Goal: Task Accomplishment & Management: Use online tool/utility

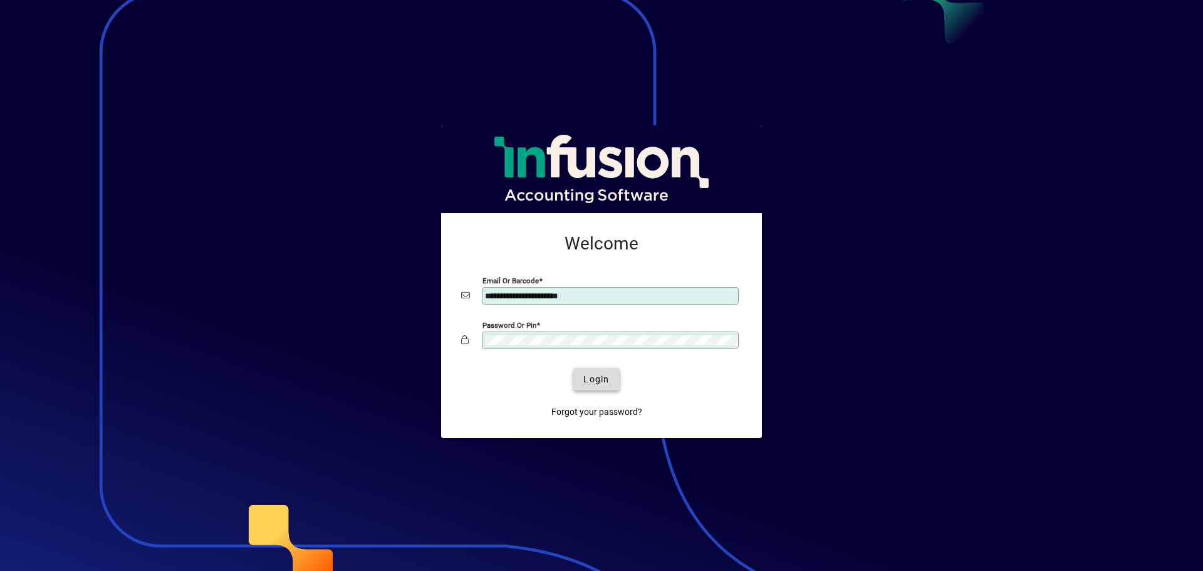
click at [592, 382] on span "Login" at bounding box center [596, 379] width 26 height 13
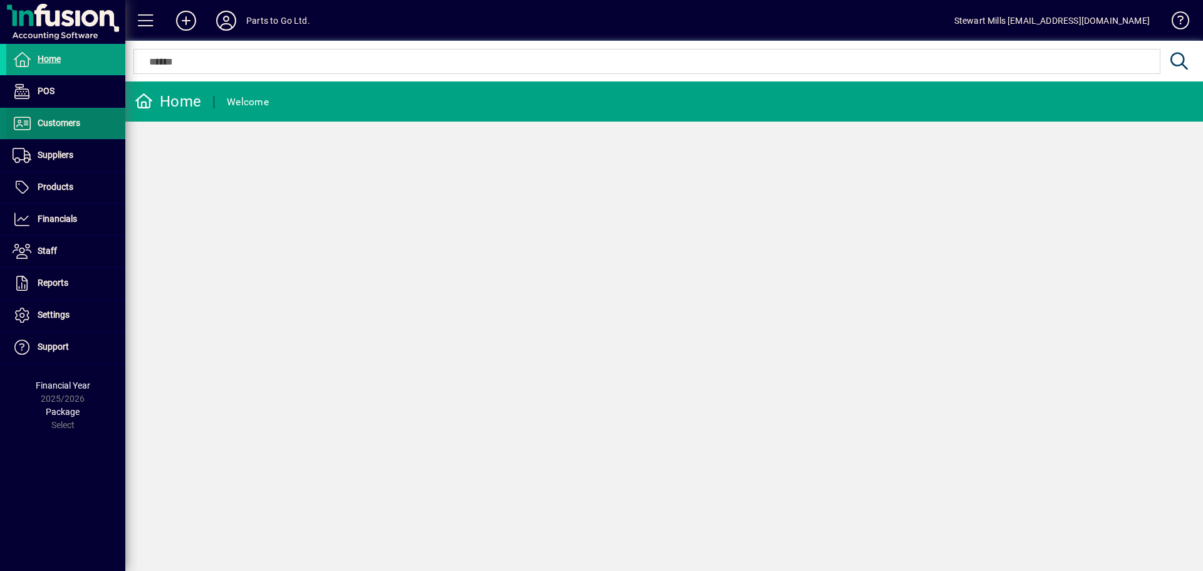
click at [57, 127] on span "Customers" at bounding box center [59, 123] width 43 height 10
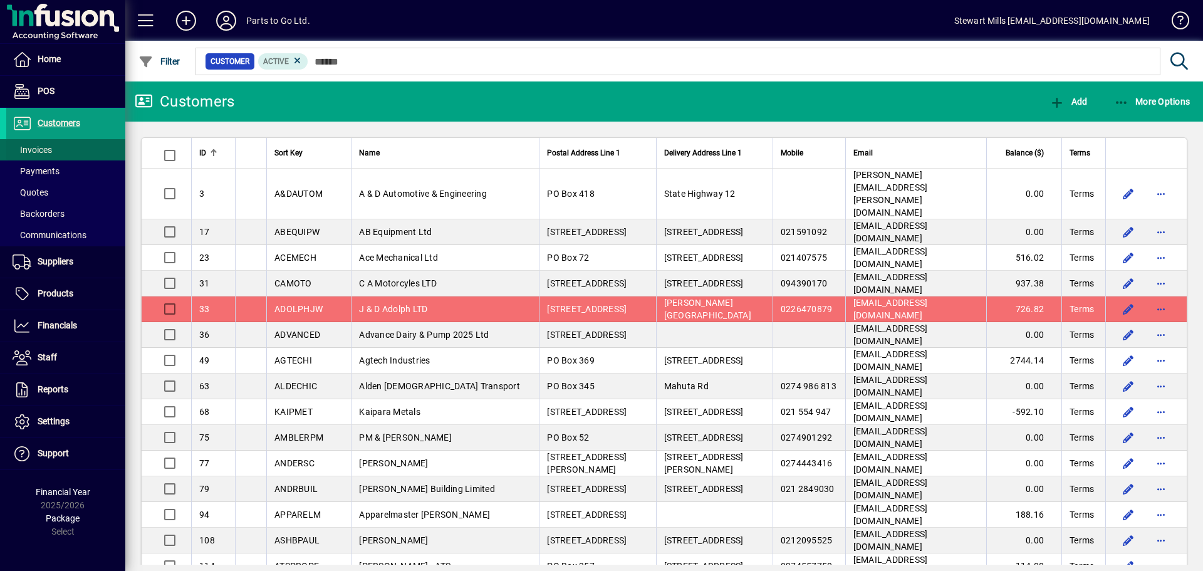
click at [41, 152] on span "Invoices" at bounding box center [32, 150] width 39 height 10
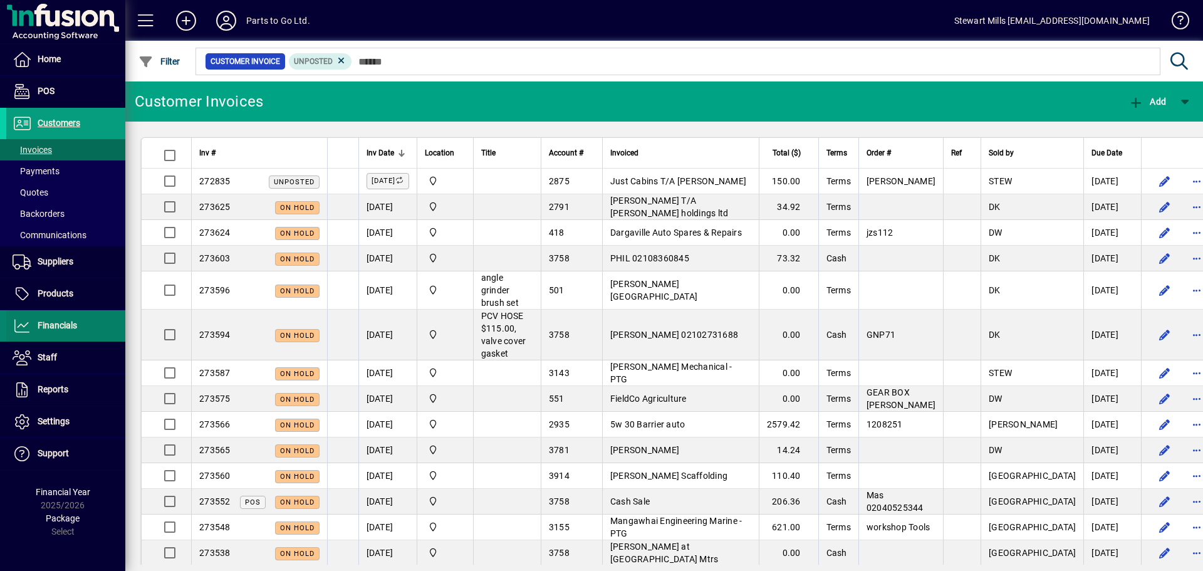
click at [53, 326] on span "Financials" at bounding box center [57, 325] width 39 height 10
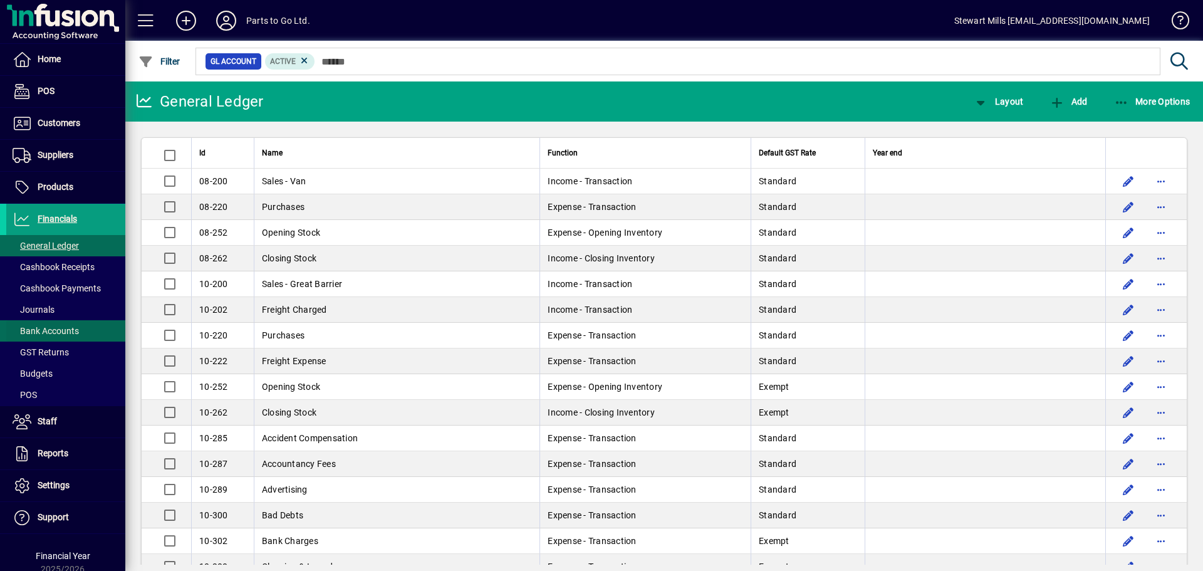
click at [39, 327] on span "Bank Accounts" at bounding box center [46, 331] width 66 height 10
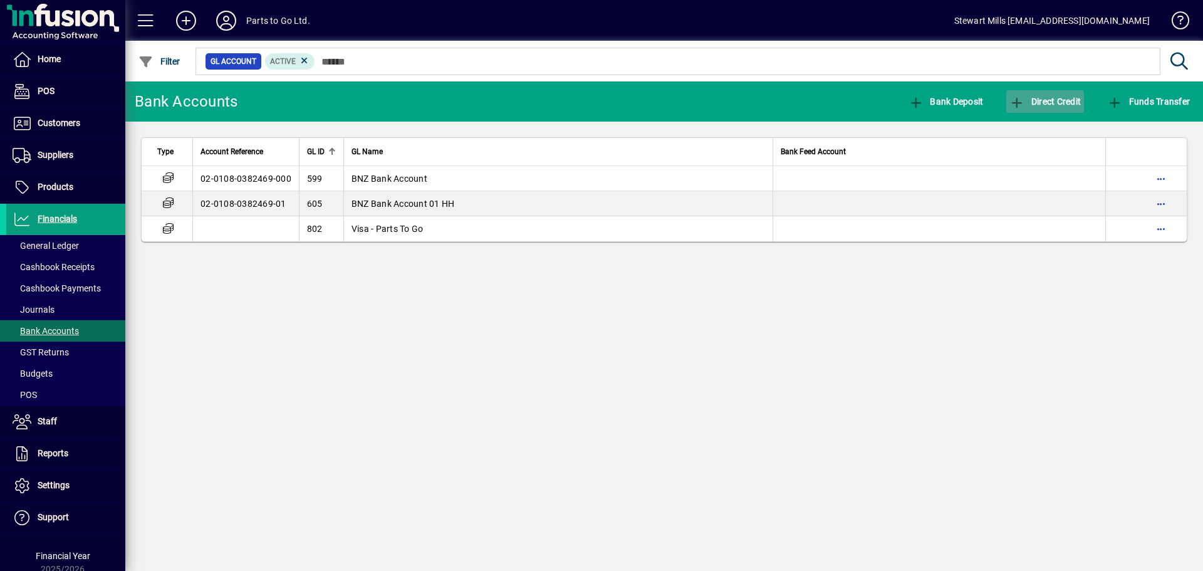
click at [1025, 98] on icon "button" at bounding box center [1018, 103] width 16 height 13
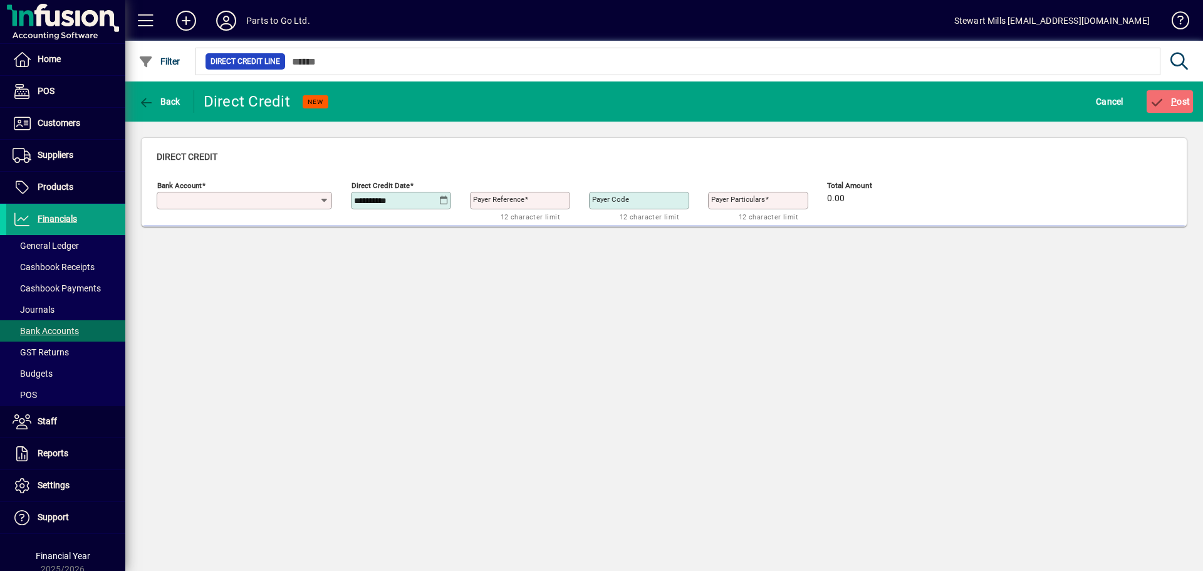
type input "**********"
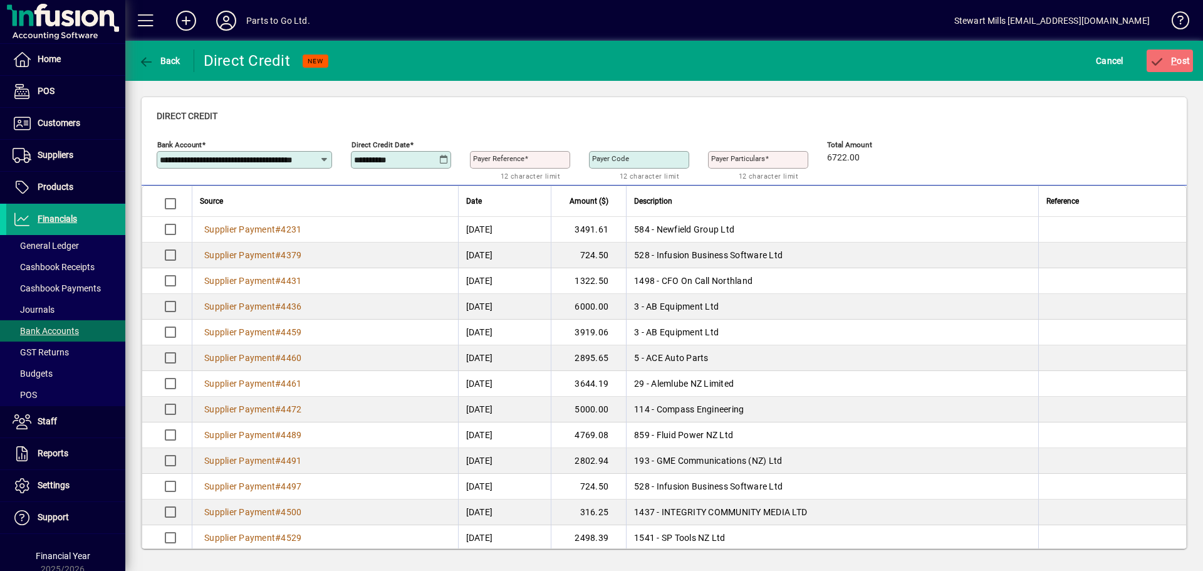
click at [480, 160] on mat-label "Payer Reference" at bounding box center [498, 158] width 51 height 9
click at [480, 160] on input "Payer Reference" at bounding box center [521, 160] width 97 height 10
type input "*********"
click at [1154, 60] on icon "submit" at bounding box center [1158, 62] width 16 height 13
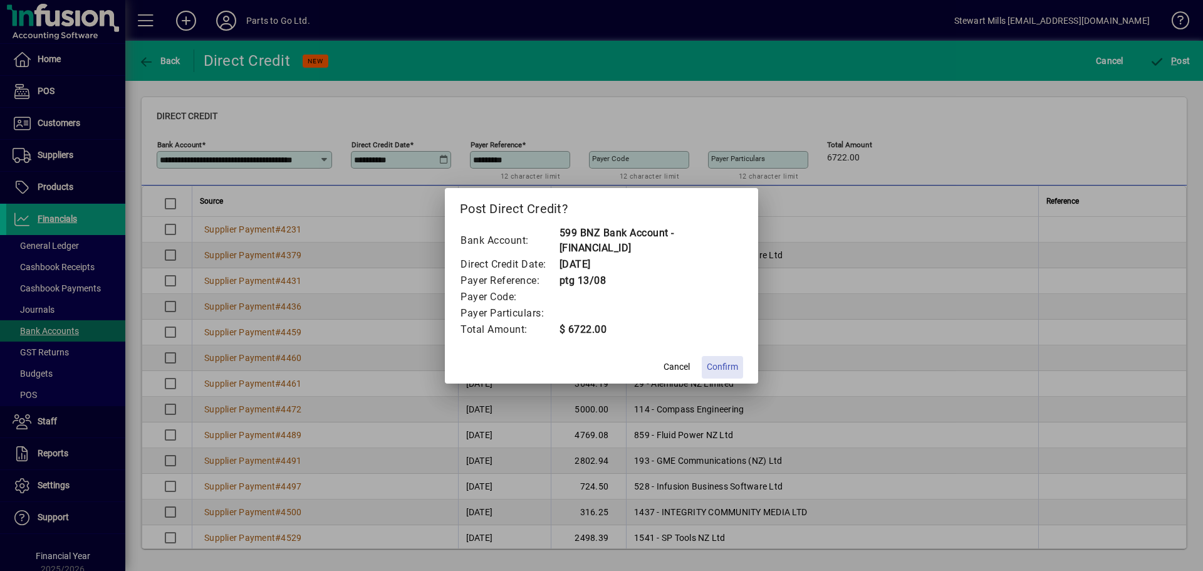
click at [727, 368] on span "Confirm" at bounding box center [722, 366] width 31 height 13
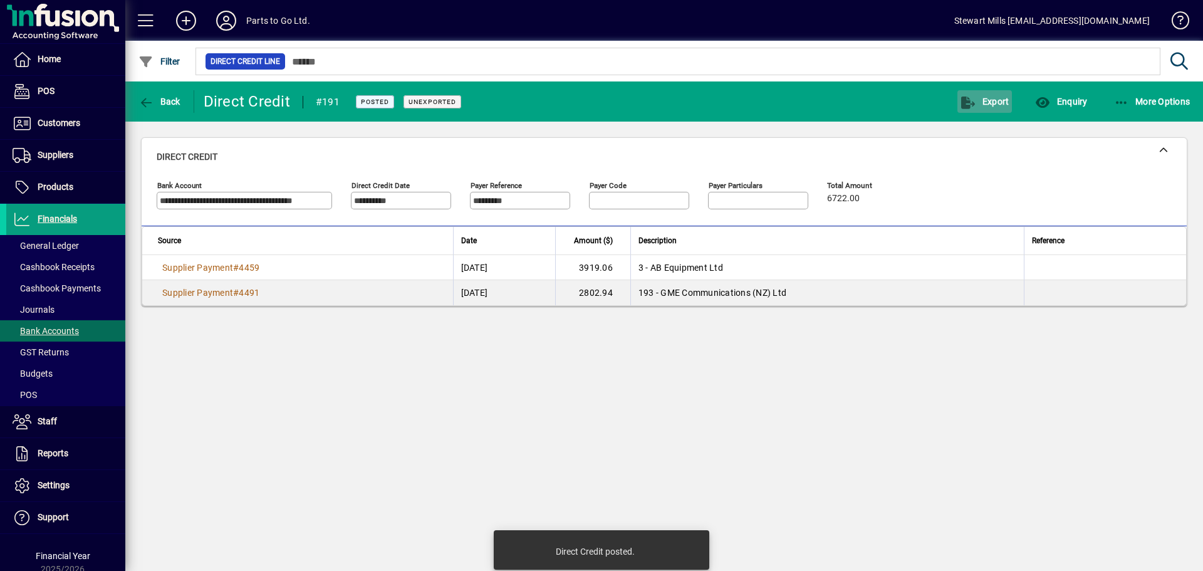
click at [974, 97] on icon "button" at bounding box center [969, 103] width 16 height 13
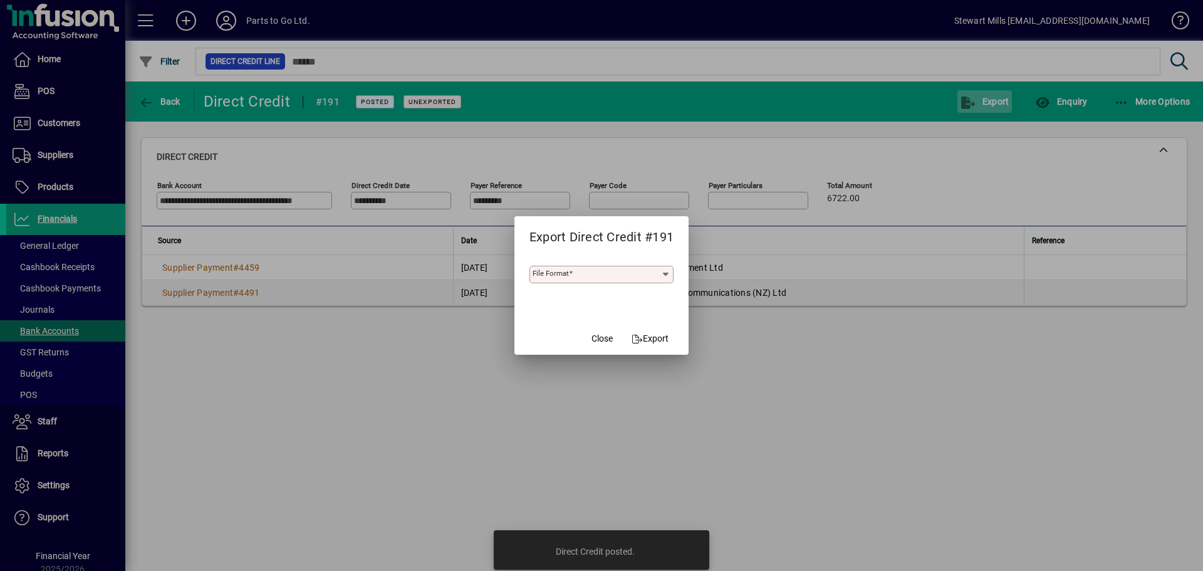
type input "***"
click at [649, 339] on span "Export" at bounding box center [650, 338] width 37 height 13
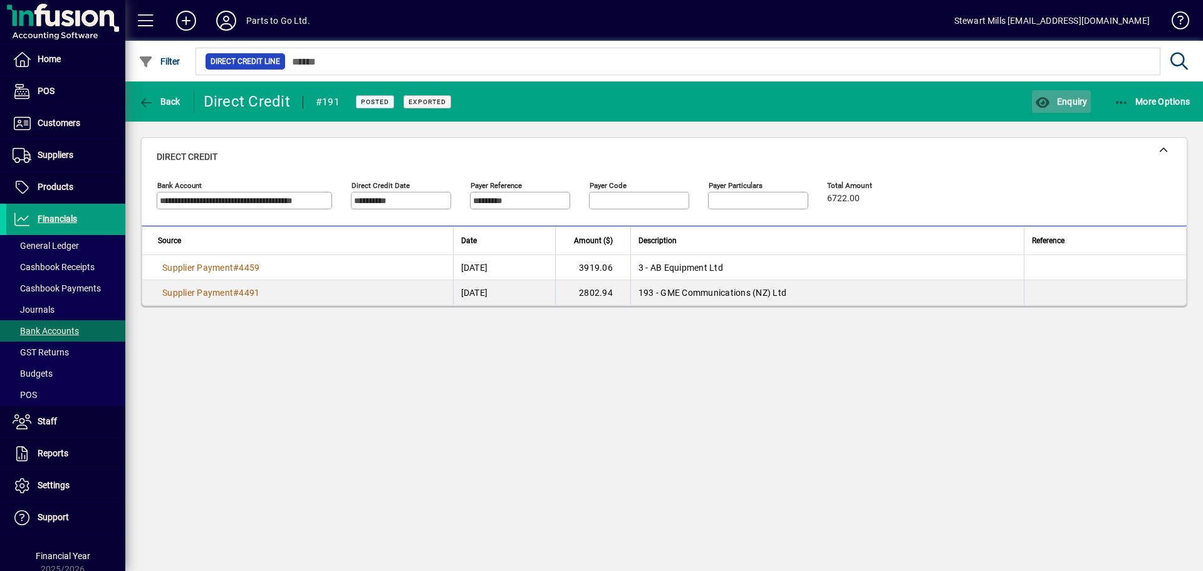
click at [1052, 98] on span "Enquiry" at bounding box center [1061, 102] width 52 height 10
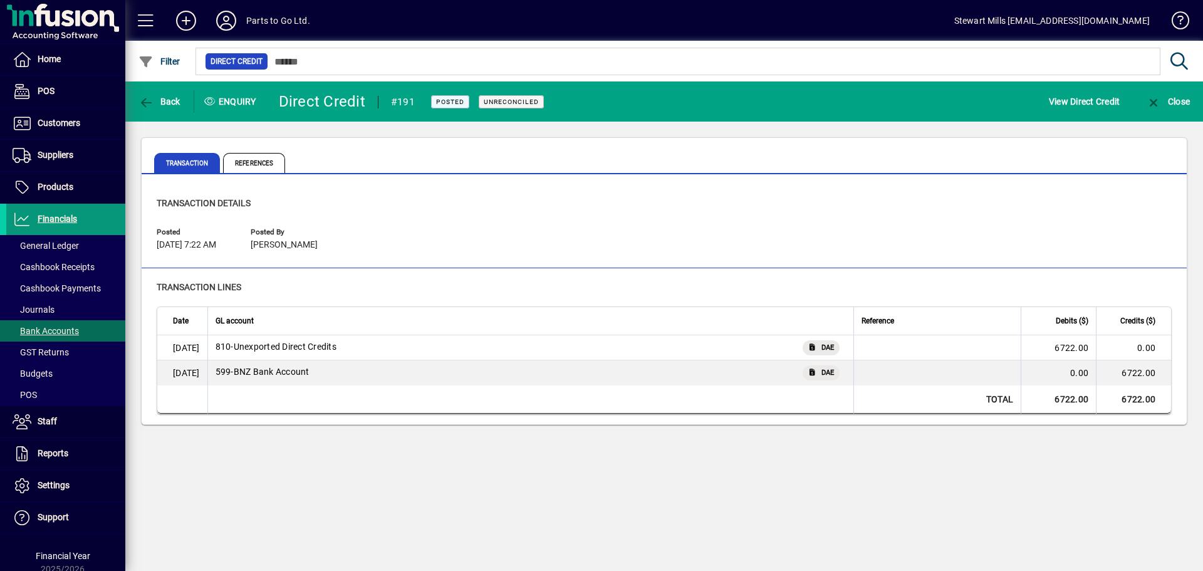
click at [63, 220] on span "Financials" at bounding box center [57, 219] width 39 height 10
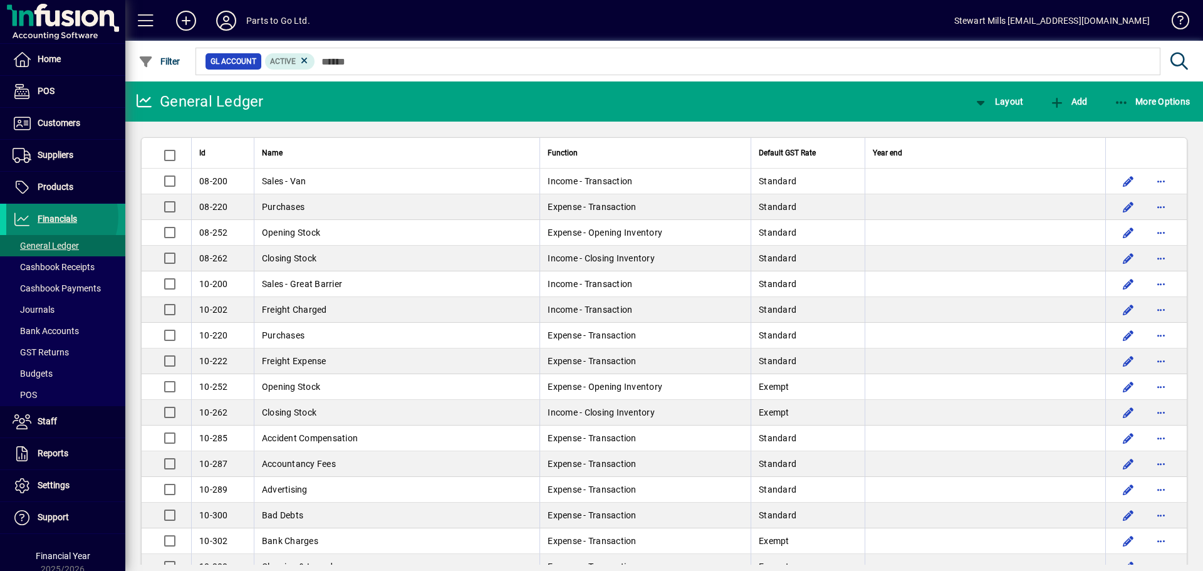
click at [52, 217] on span "Financials" at bounding box center [57, 219] width 39 height 10
click at [53, 328] on span "Bank Accounts" at bounding box center [46, 331] width 66 height 10
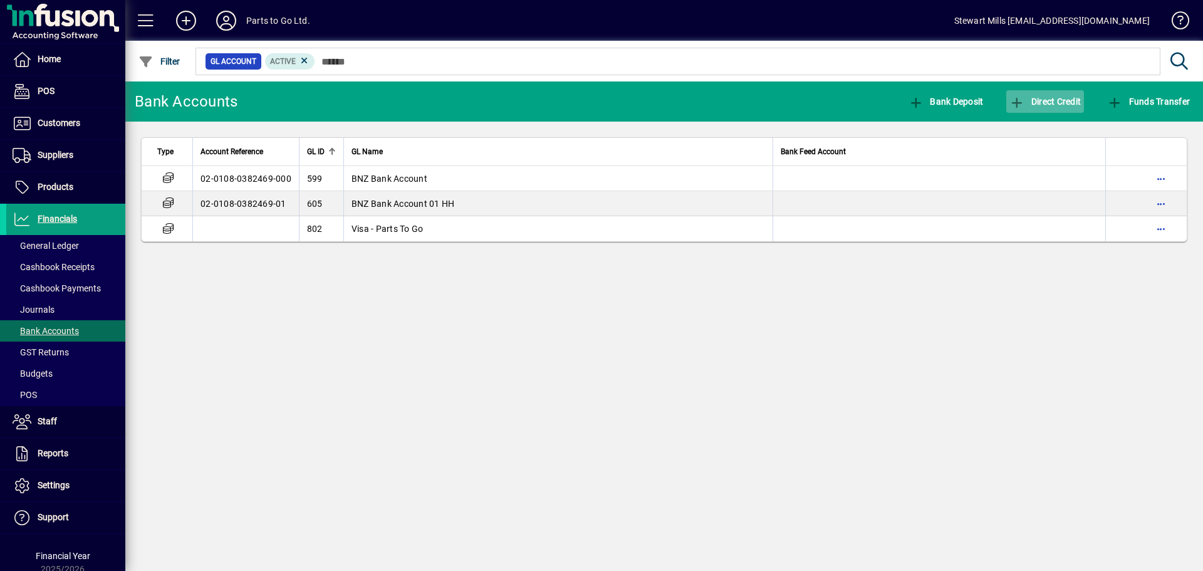
click at [1032, 98] on span "Direct Credit" at bounding box center [1045, 102] width 71 height 10
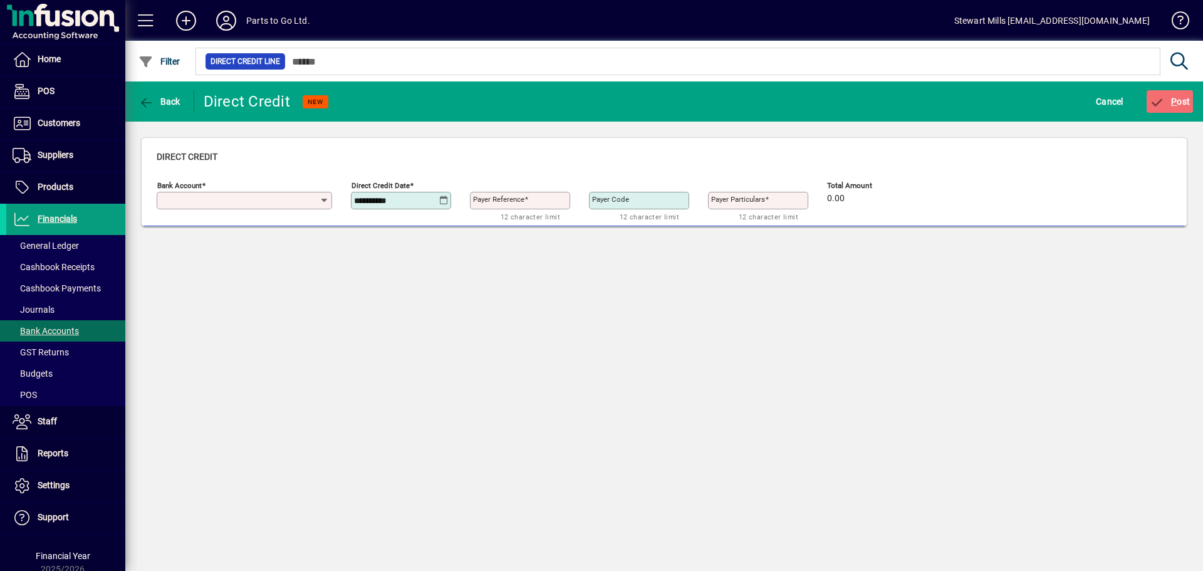
type input "**********"
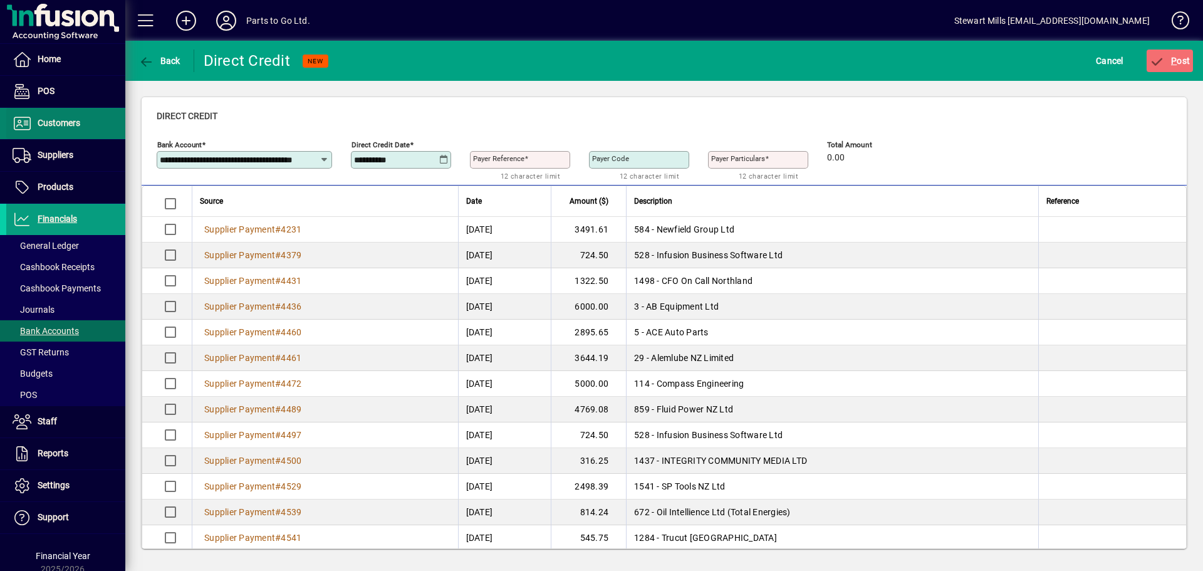
click at [58, 127] on span "Customers" at bounding box center [59, 123] width 43 height 10
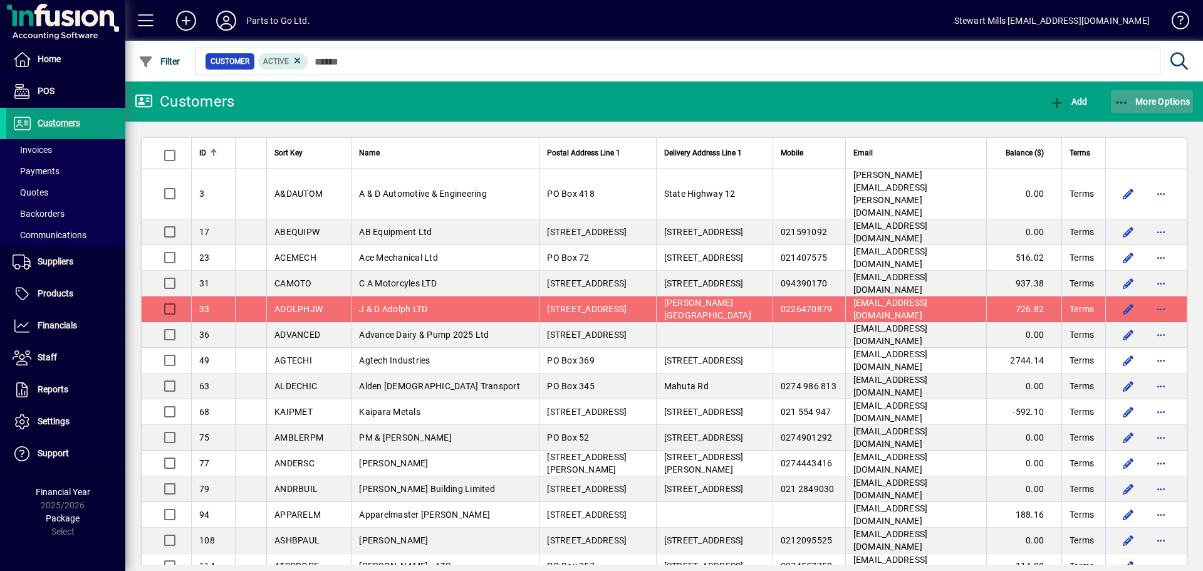
click at [1128, 107] on icon "button" at bounding box center [1122, 103] width 16 height 13
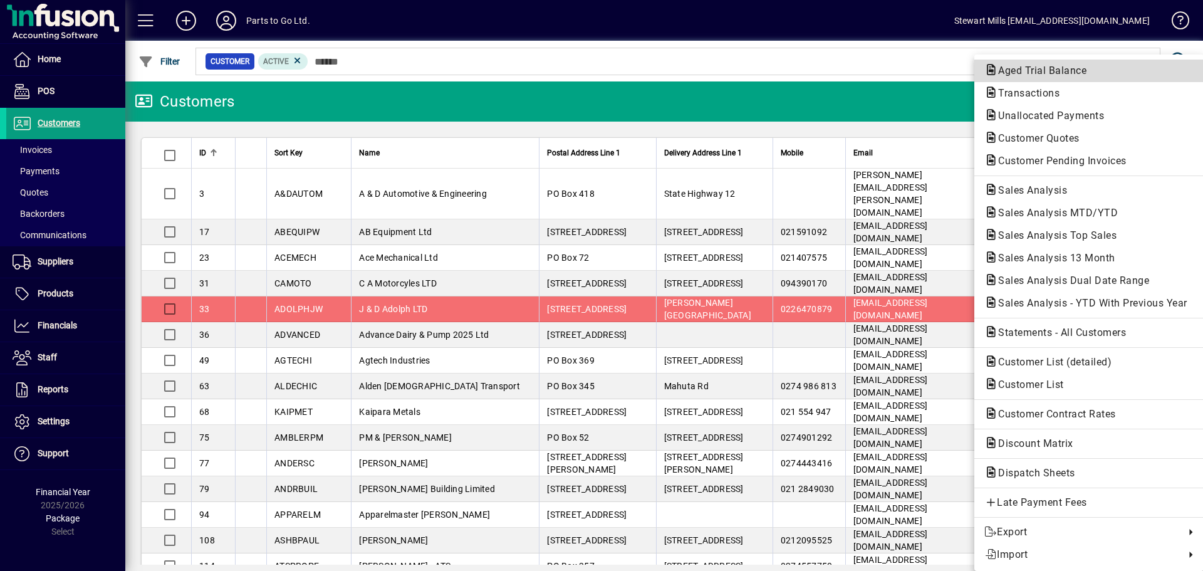
click at [1048, 75] on span "Aged Trial Balance" at bounding box center [1038, 71] width 108 height 12
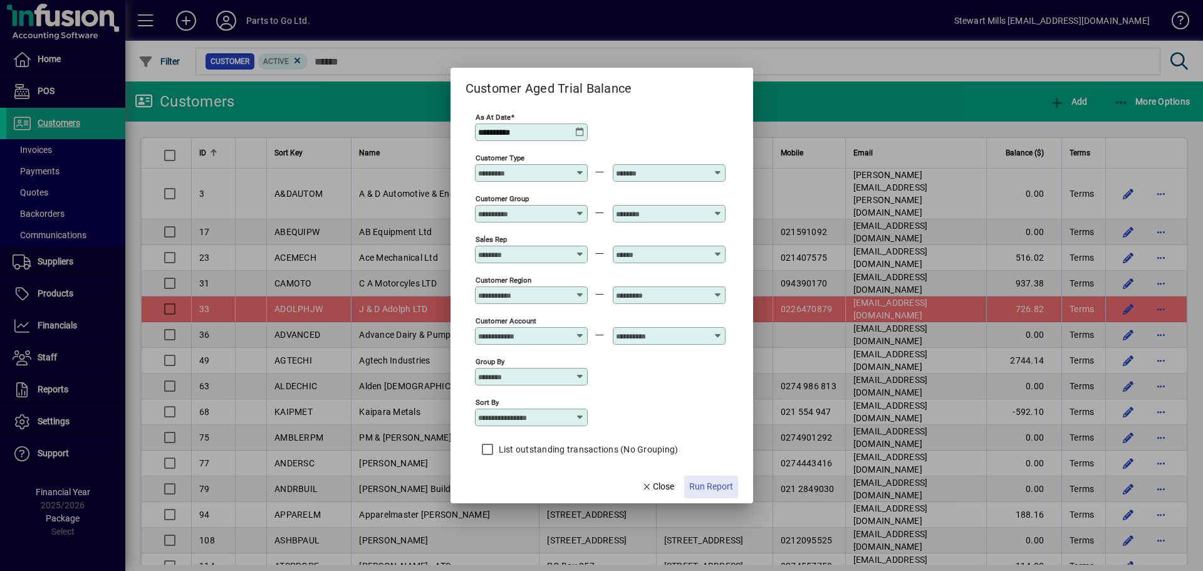
click at [714, 487] on span "Run Report" at bounding box center [711, 486] width 44 height 13
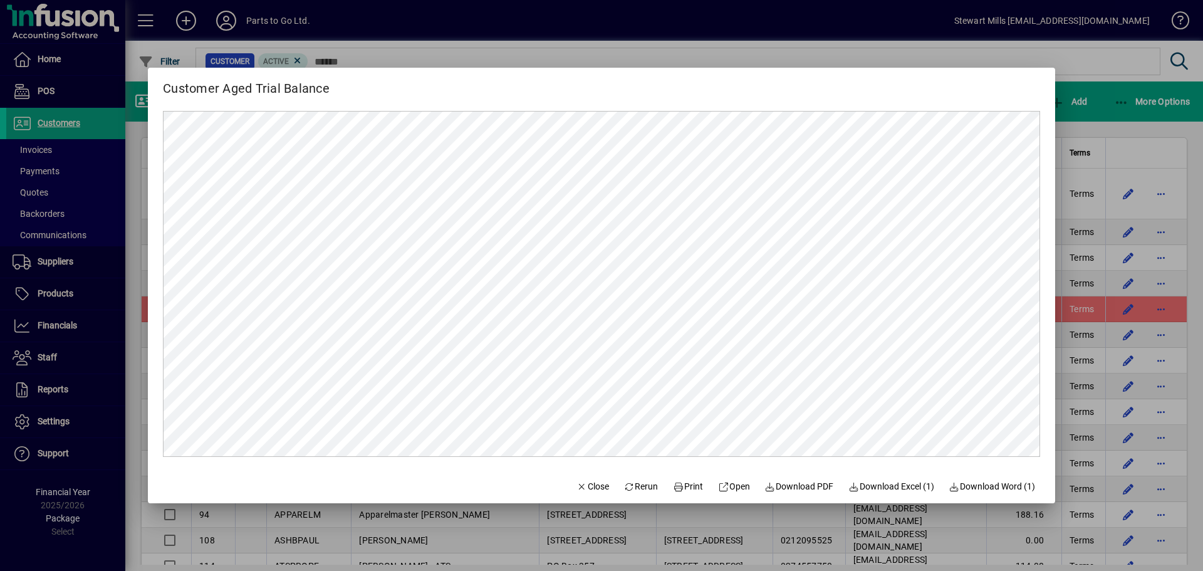
click at [1089, 66] on div at bounding box center [601, 285] width 1203 height 571
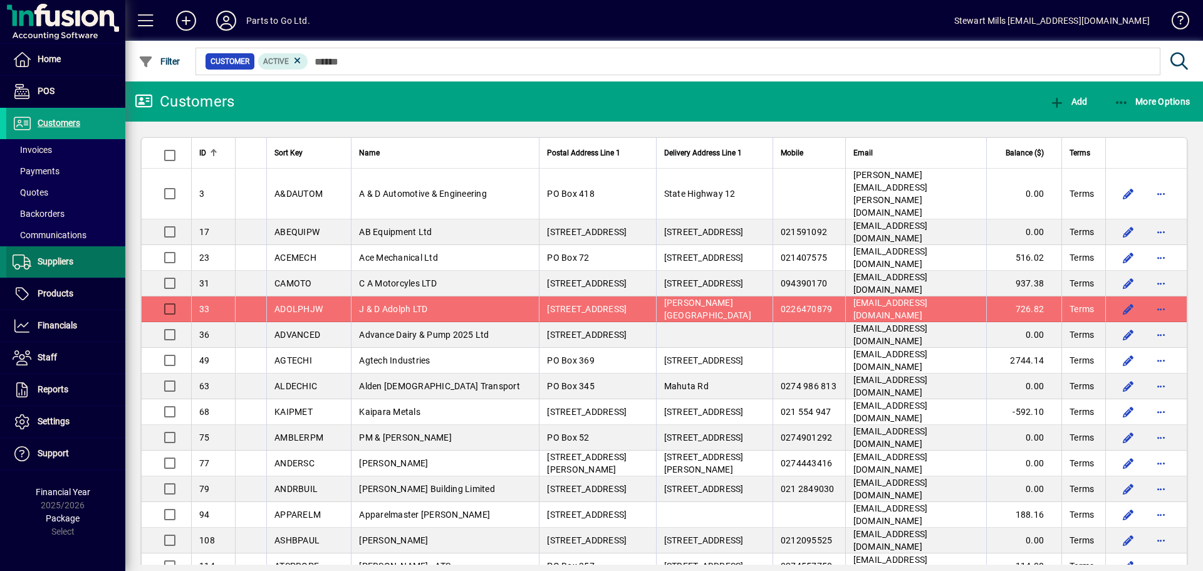
click at [68, 264] on span "Suppliers" at bounding box center [56, 261] width 36 height 10
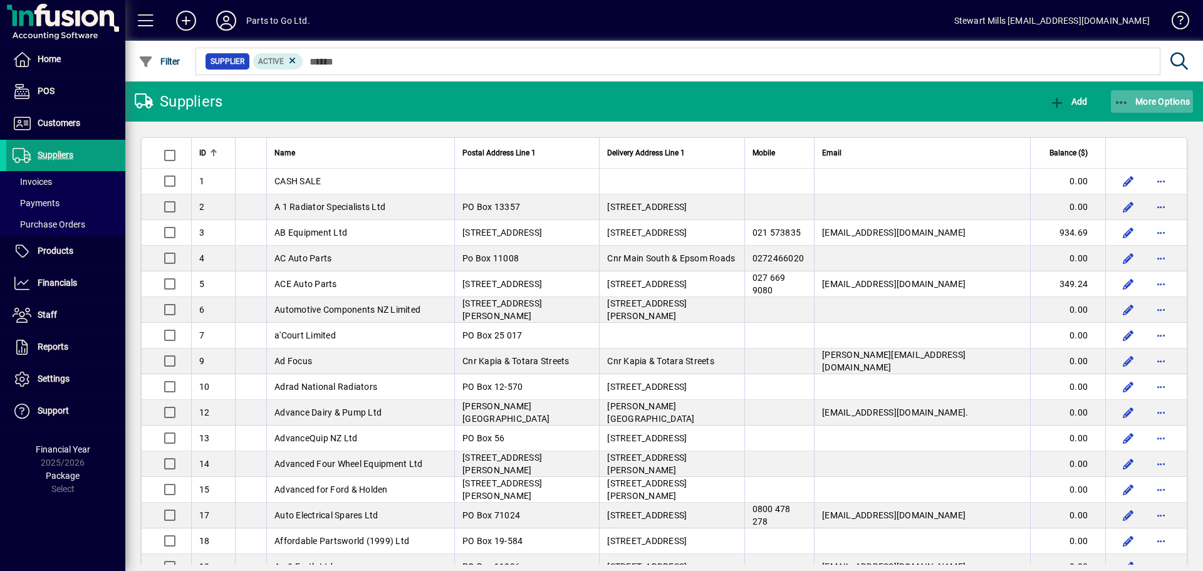
click at [1140, 103] on span "More Options" at bounding box center [1152, 102] width 76 height 10
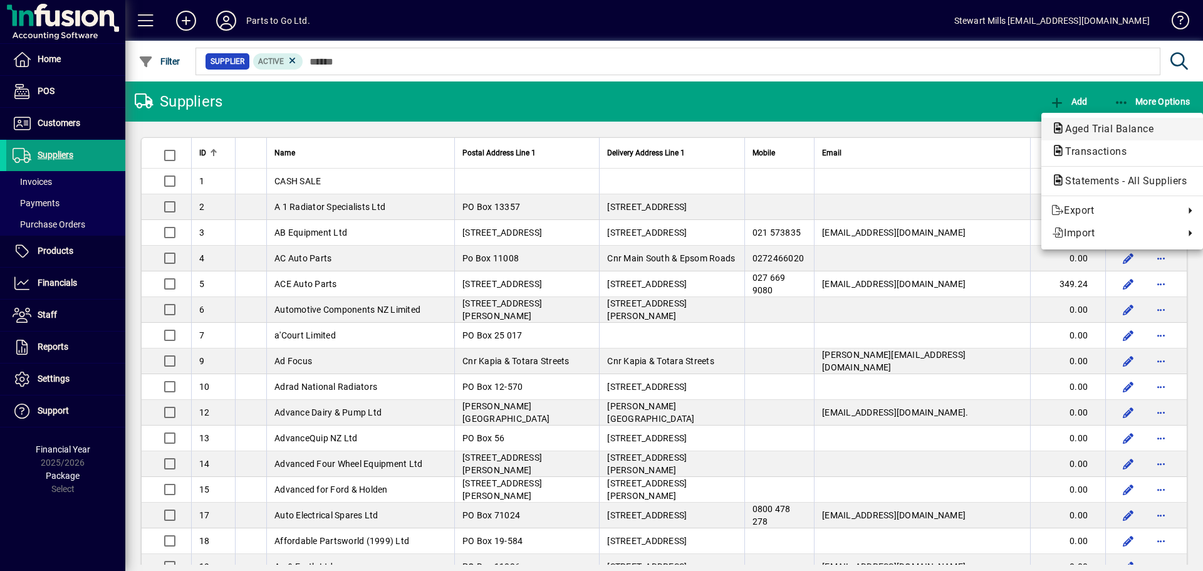
click at [1107, 125] on span "Aged Trial Balance" at bounding box center [1105, 129] width 108 height 12
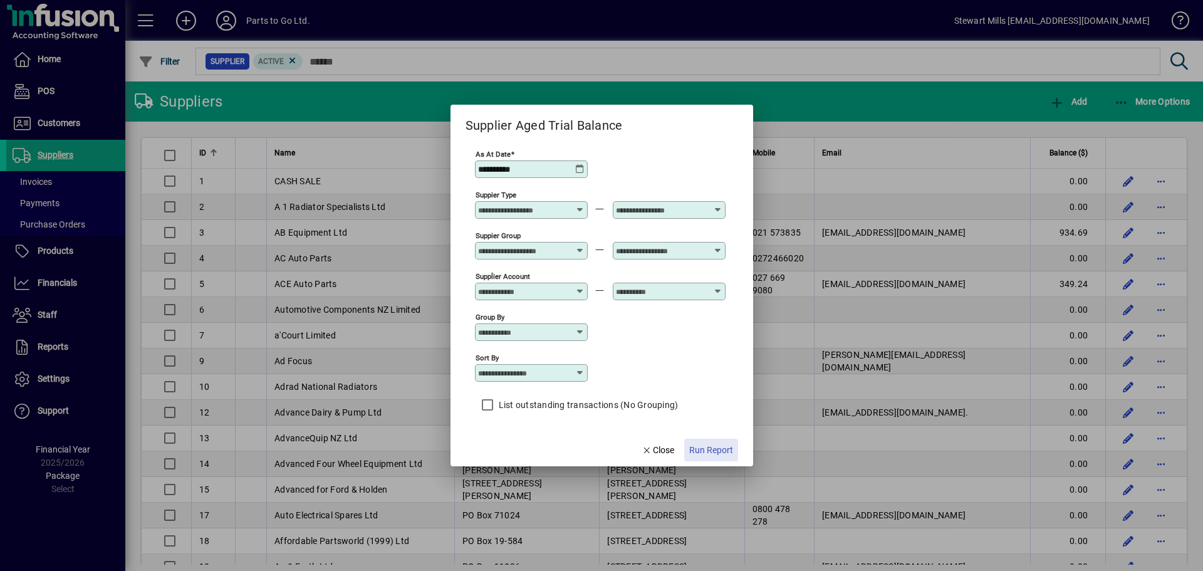
click at [697, 451] on span "Run Report" at bounding box center [711, 450] width 44 height 13
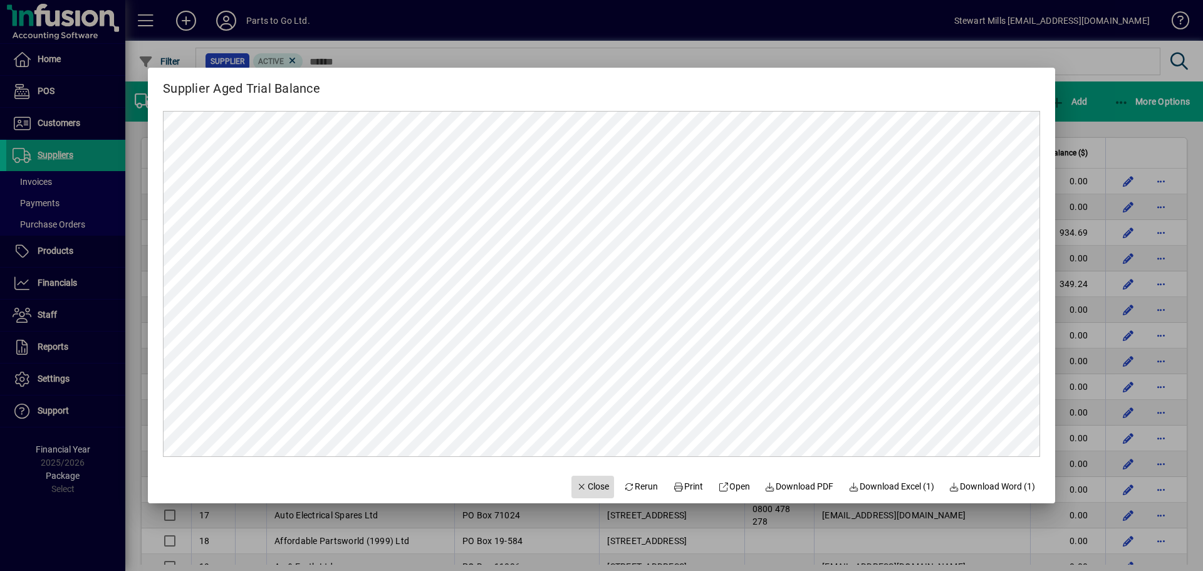
click at [582, 481] on span "Close" at bounding box center [593, 486] width 33 height 13
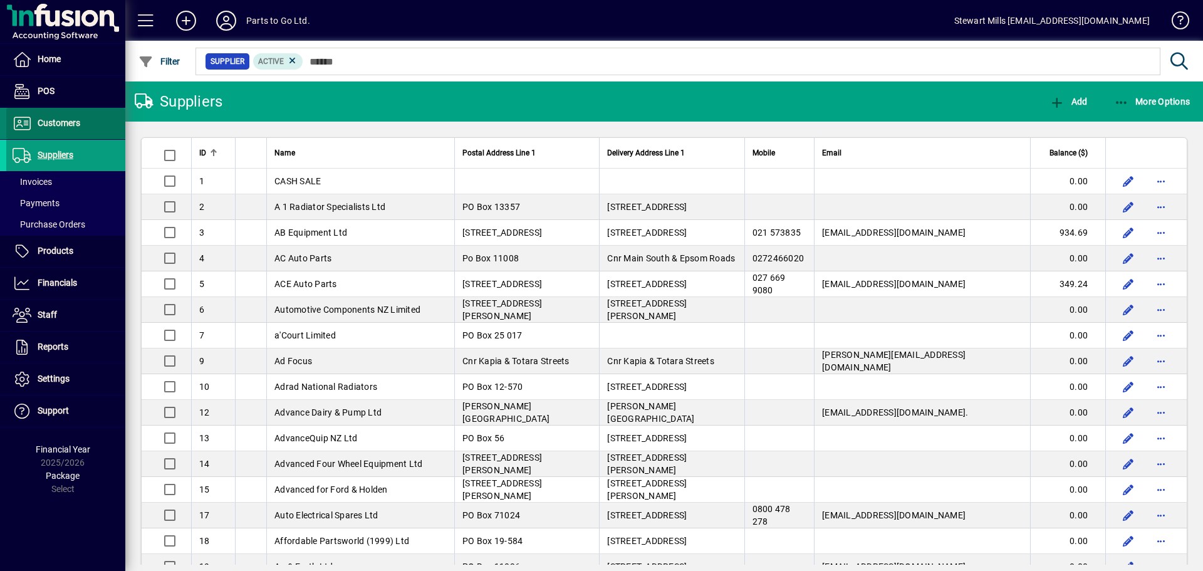
click at [63, 120] on span "Customers" at bounding box center [59, 123] width 43 height 10
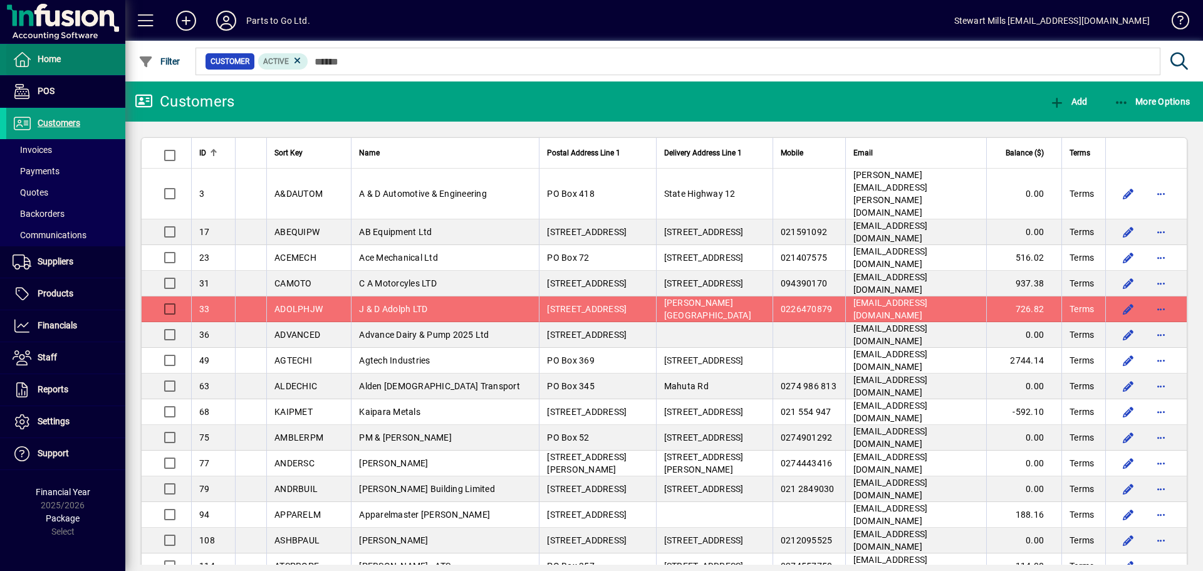
click at [50, 53] on span "Home" at bounding box center [33, 59] width 55 height 15
